Goal: Manage account settings: Manage account settings

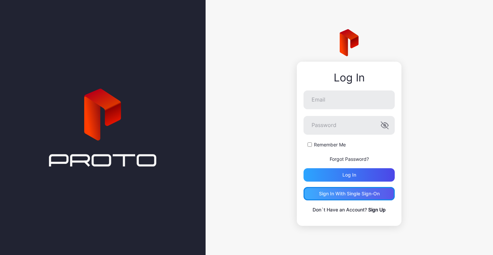
click at [350, 196] on div "Sign in With Single Sign-On" at bounding box center [349, 193] width 61 height 5
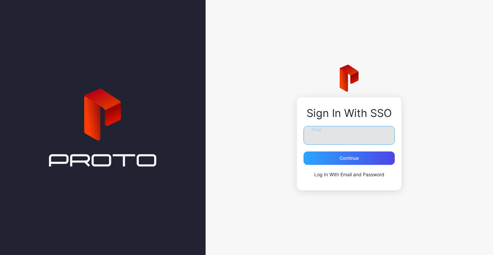
click at [345, 133] on input "Email" at bounding box center [348, 135] width 91 height 19
type input "**********"
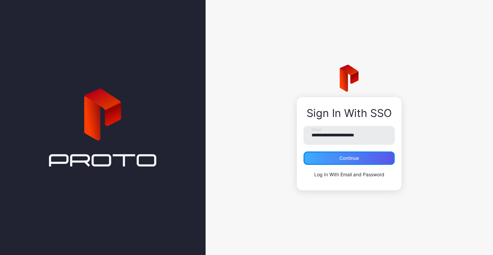
click at [344, 161] on div "Continue" at bounding box center [348, 157] width 19 height 5
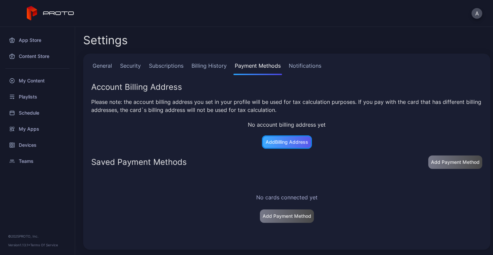
click at [281, 142] on div "Add Billing Address" at bounding box center [286, 141] width 43 height 5
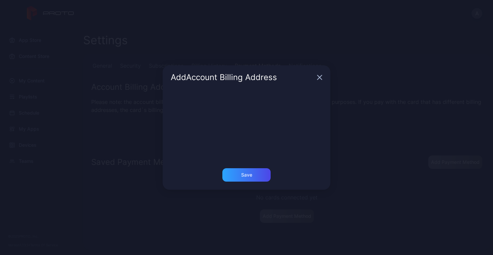
click at [229, 56] on div "Add Account Billing Address Save" at bounding box center [246, 127] width 493 height 255
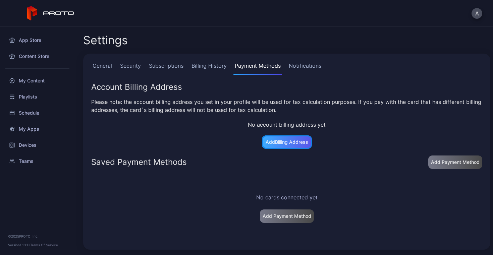
click at [281, 143] on div "Add Billing Address" at bounding box center [286, 141] width 43 height 5
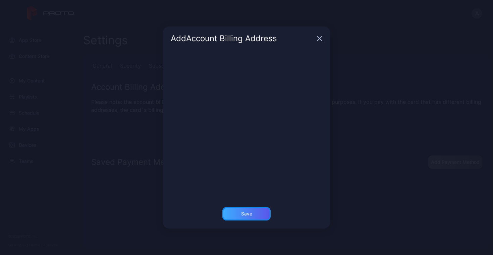
click at [243, 214] on div "Save" at bounding box center [246, 213] width 11 height 5
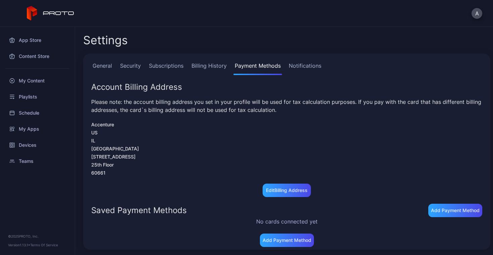
click at [103, 67] on link "General" at bounding box center [102, 68] width 22 height 13
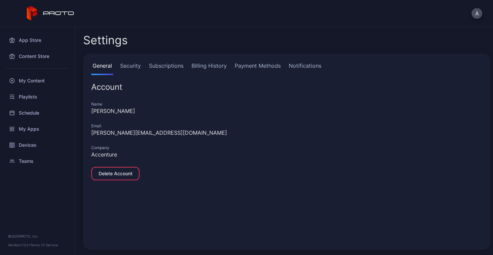
click at [133, 67] on link "Security" at bounding box center [130, 68] width 23 height 13
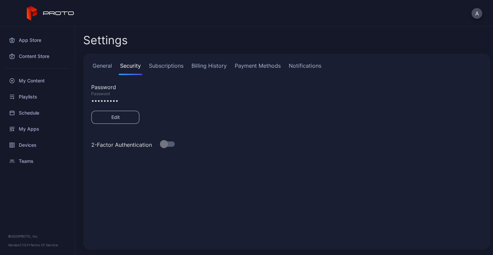
click at [161, 65] on link "Subscriptions" at bounding box center [165, 68] width 37 height 13
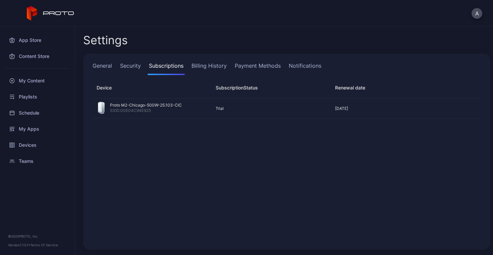
click at [206, 64] on link "Billing History" at bounding box center [209, 68] width 38 height 13
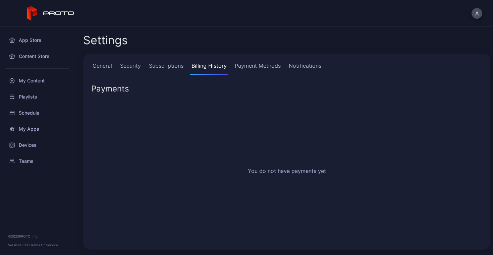
click at [250, 67] on link "Payment Methods" at bounding box center [257, 68] width 49 height 13
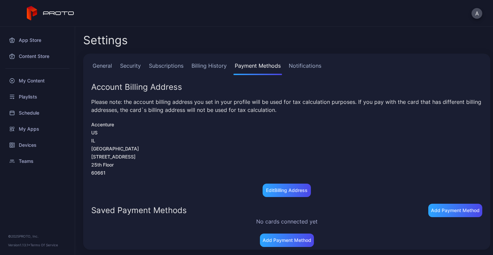
click at [306, 64] on link "Notifications" at bounding box center [304, 68] width 35 height 13
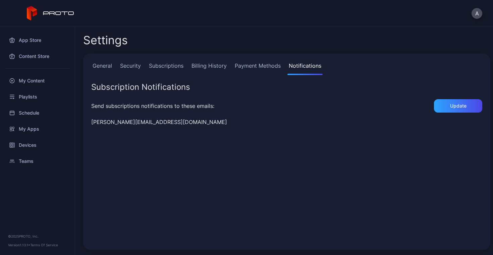
click at [168, 67] on link "Subscriptions" at bounding box center [165, 68] width 37 height 13
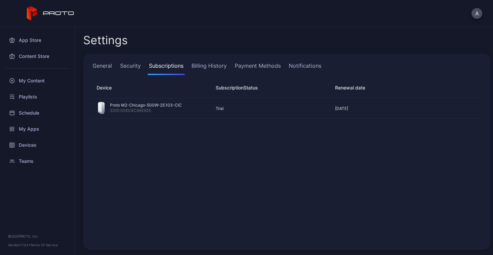
click at [204, 67] on link "Billing History" at bounding box center [209, 68] width 38 height 13
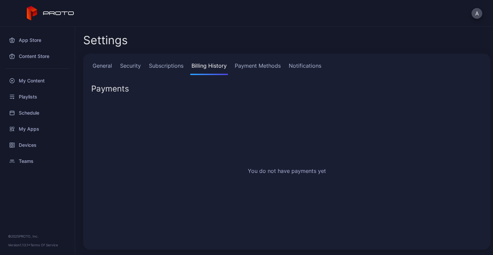
click at [249, 65] on link "Payment Methods" at bounding box center [257, 68] width 49 height 13
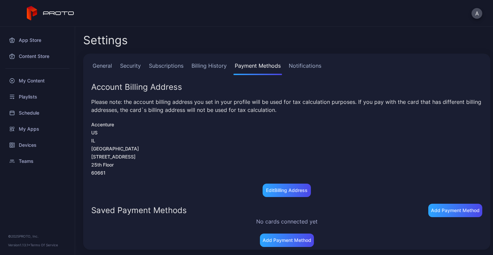
click at [166, 65] on link "Subscriptions" at bounding box center [165, 68] width 37 height 13
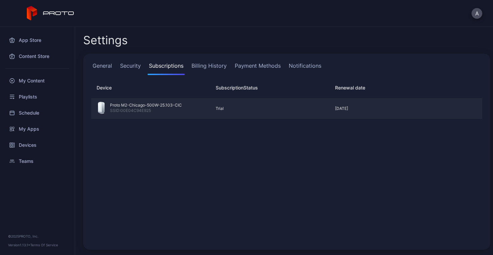
click at [137, 107] on div "Proto M2-Chicago-500W-25.103-CIC" at bounding box center [146, 105] width 72 height 5
